Goal: Transaction & Acquisition: Purchase product/service

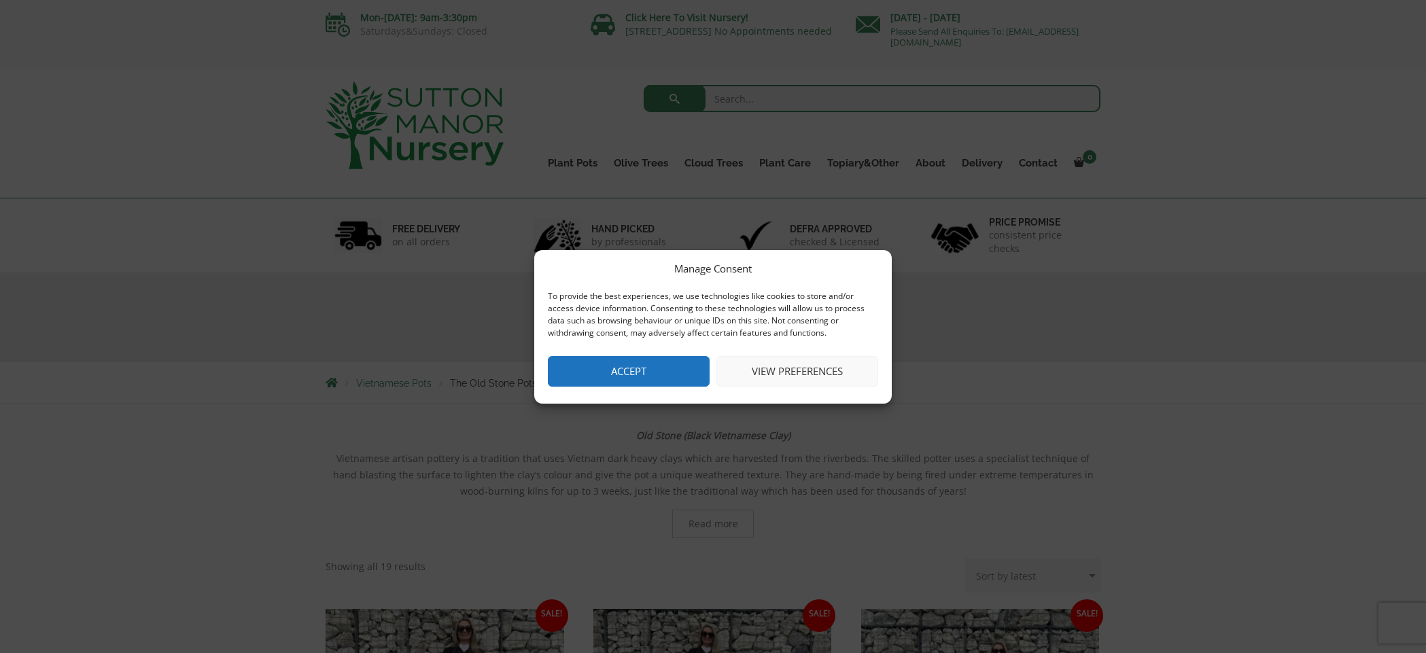
drag, startPoint x: 625, startPoint y: 374, endPoint x: 783, endPoint y: 355, distance: 158.7
click at [627, 374] on button "Accept" at bounding box center [629, 371] width 162 height 31
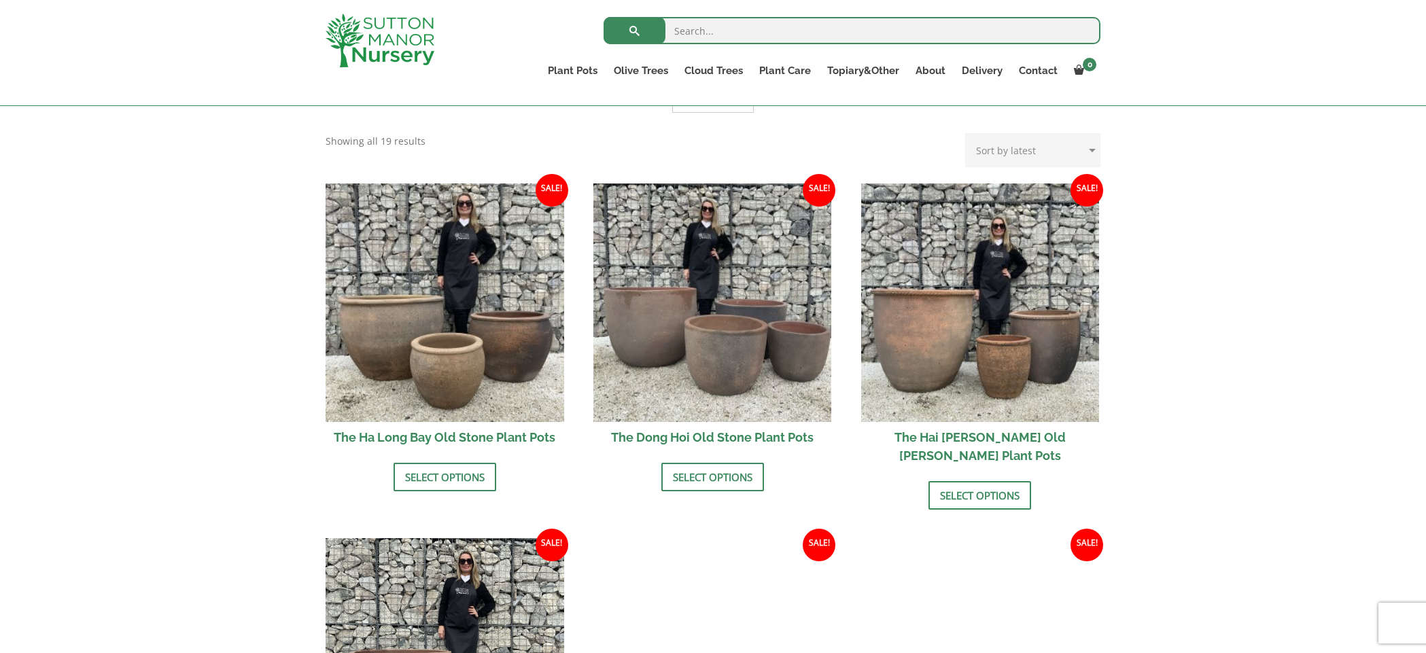
scroll to position [412, 0]
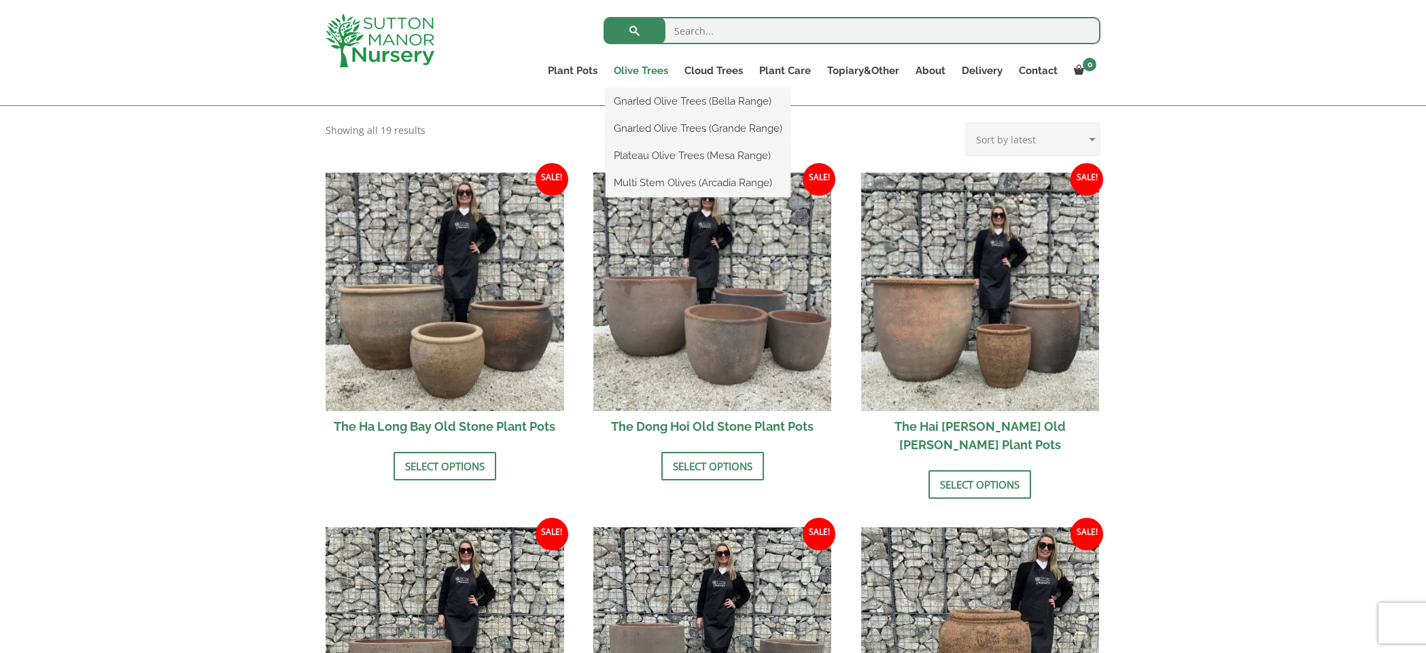
click at [649, 71] on link "Olive Trees" at bounding box center [641, 70] width 71 height 19
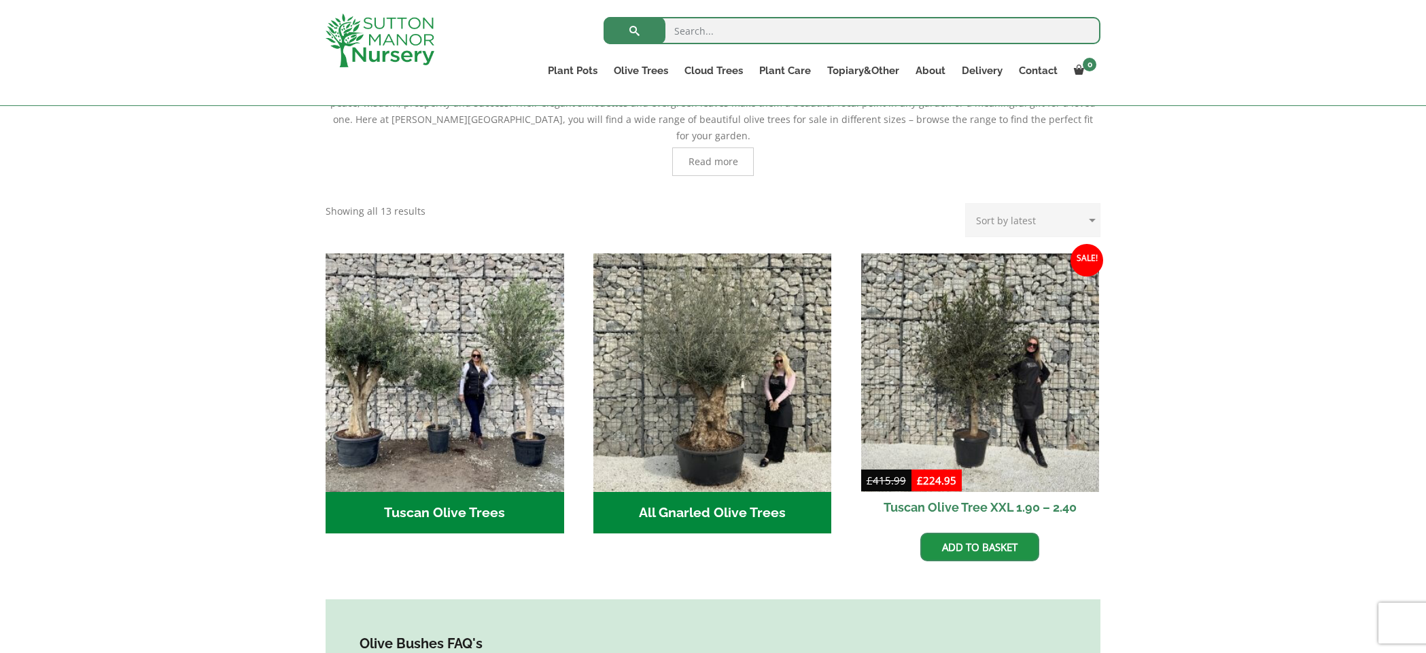
scroll to position [364, 0]
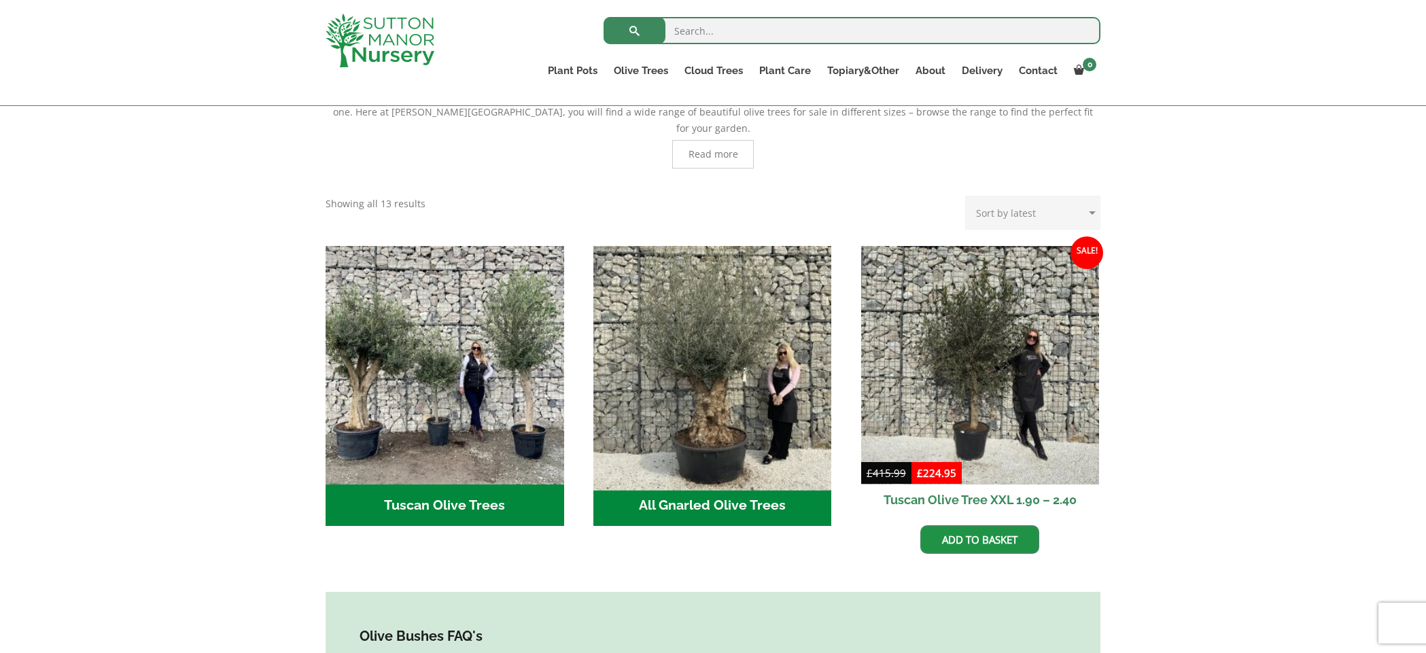
click at [712, 334] on img "Visit product category All Gnarled Olive Trees" at bounding box center [712, 365] width 250 height 250
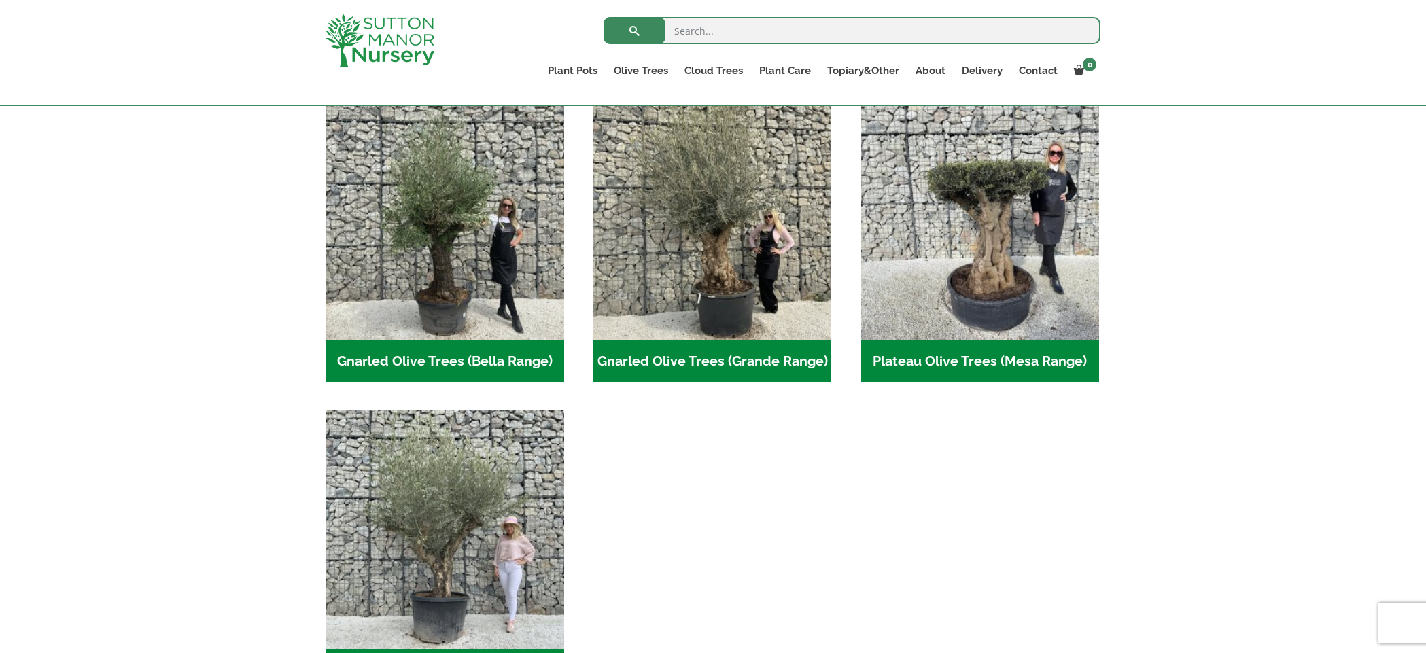
scroll to position [304, 0]
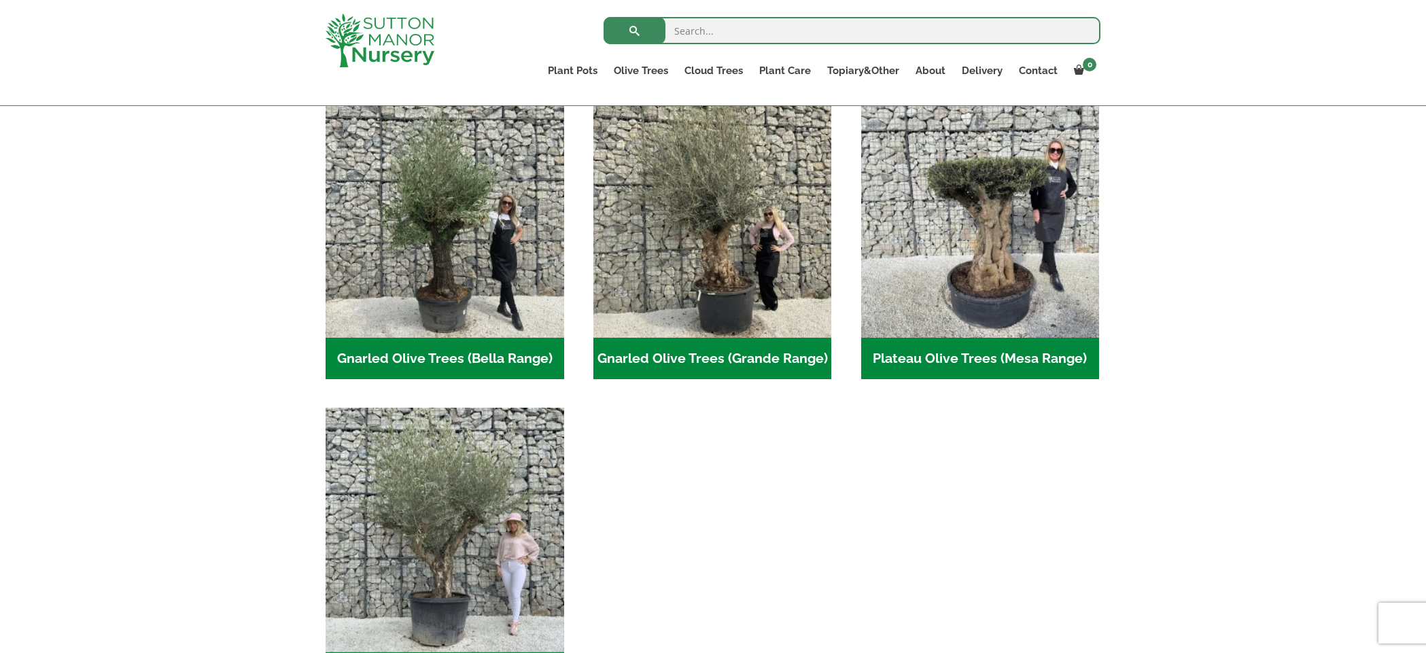
click at [457, 482] on img "Visit product category Multi Stem Olives (Arcadia Range)" at bounding box center [444, 527] width 250 height 250
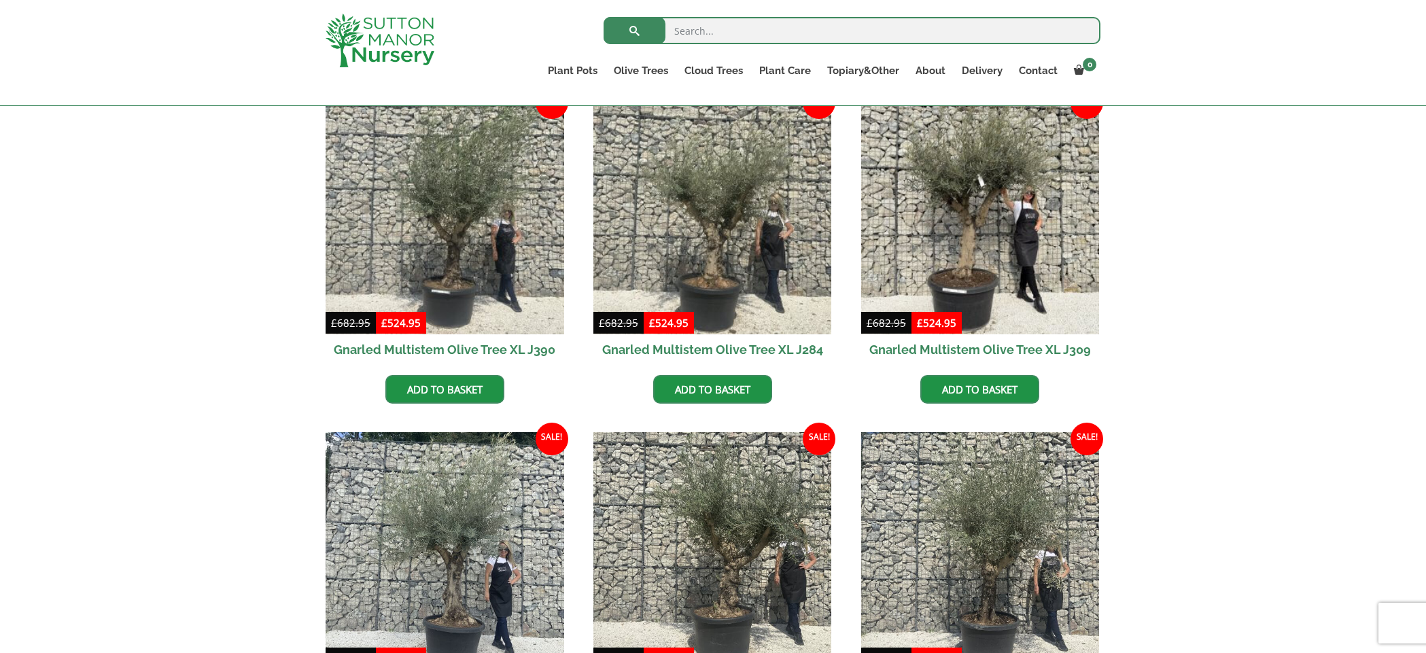
scroll to position [538, 0]
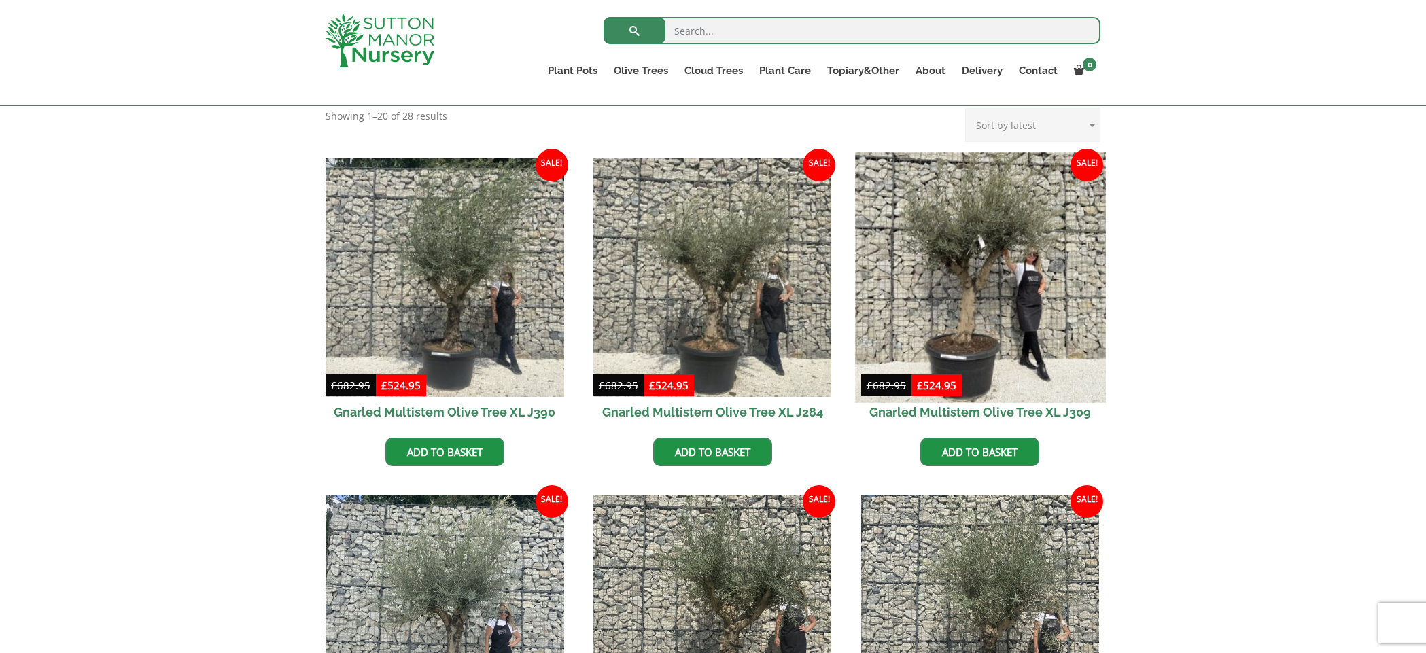
click at [975, 250] on img at bounding box center [980, 277] width 250 height 250
